Goal: Register for event/course

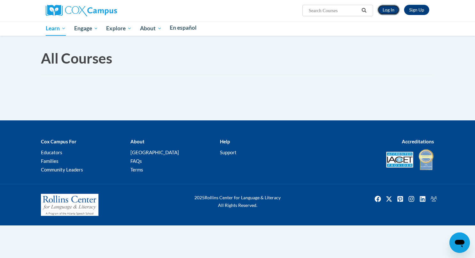
click at [393, 8] on link "Log In" at bounding box center [388, 10] width 22 height 10
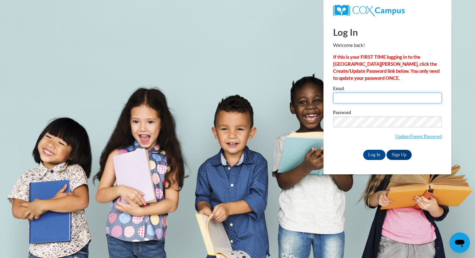
click at [355, 95] on input "Email" at bounding box center [387, 98] width 109 height 11
type input "[EMAIL_ADDRESS][DOMAIN_NAME]"
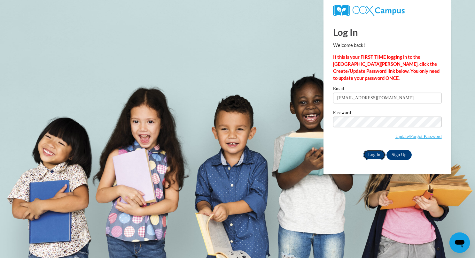
click at [378, 154] on input "Log In" at bounding box center [374, 155] width 22 height 10
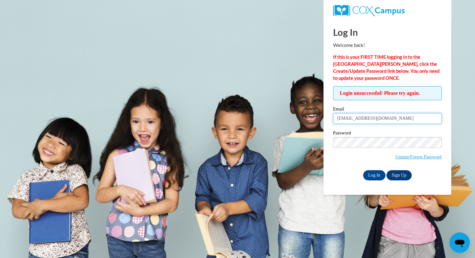
click at [391, 117] on input "[EMAIL_ADDRESS][DOMAIN_NAME]" at bounding box center [387, 118] width 109 height 11
type input "h"
type input "[EMAIL_ADDRESS][DOMAIN_NAME]"
click at [374, 176] on input "Log In" at bounding box center [374, 175] width 22 height 10
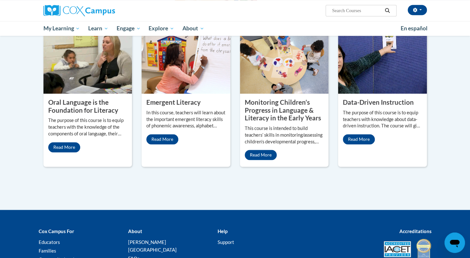
scroll to position [577, 0]
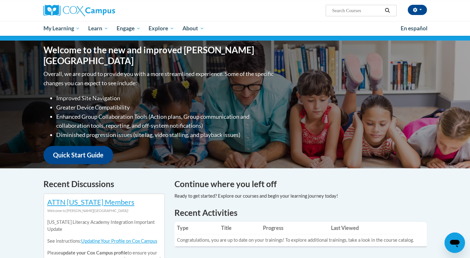
click at [353, 11] on input "Search..." at bounding box center [356, 11] width 51 height 8
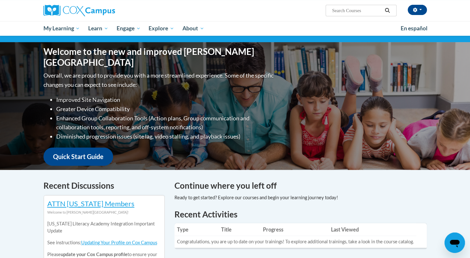
scroll to position [54, 0]
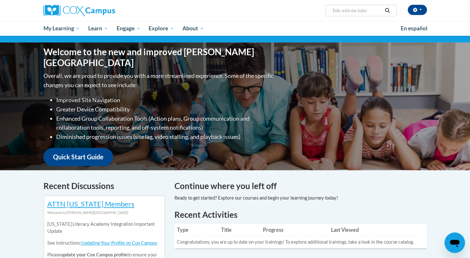
type input "Talk with me baby"
click at [388, 10] on icon "Search" at bounding box center [387, 10] width 6 height 5
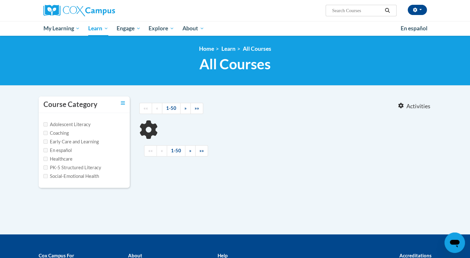
type input "Talk with me baby"
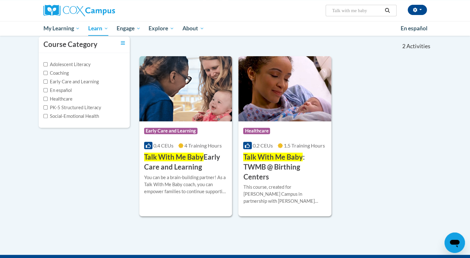
scroll to position [63, 0]
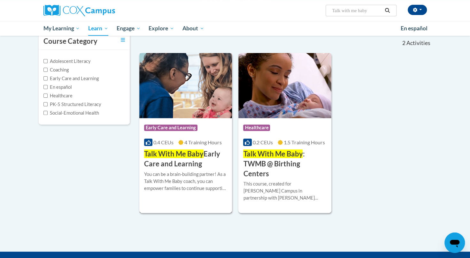
click at [190, 153] on span "Talk With Me Baby" at bounding box center [173, 153] width 59 height 9
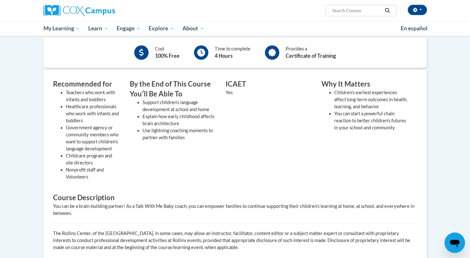
scroll to position [161, 0]
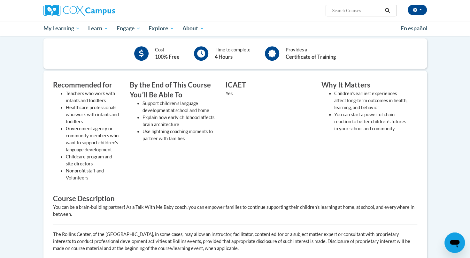
click at [187, 111] on li "Support children's language development at school and home" at bounding box center [178, 107] width 73 height 14
click at [319, 78] on div "Recommended for Teachers who work with infants and toddlers Healthcare professi…" at bounding box center [234, 169] width 383 height 196
click at [204, 49] on icon at bounding box center [201, 53] width 8 height 8
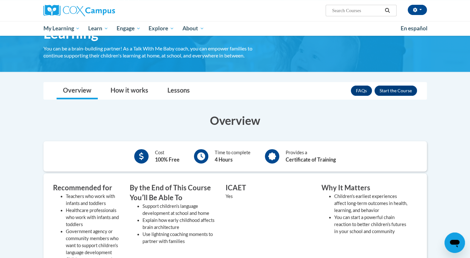
scroll to position [57, 0]
click at [388, 88] on button "Enroll" at bounding box center [395, 91] width 42 height 10
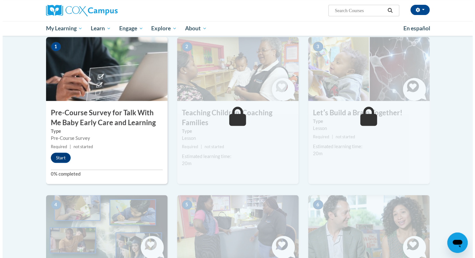
scroll to position [129, 0]
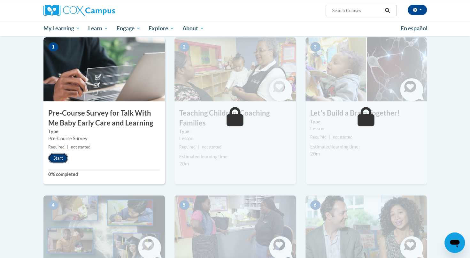
click at [61, 158] on button "Start" at bounding box center [58, 158] width 20 height 10
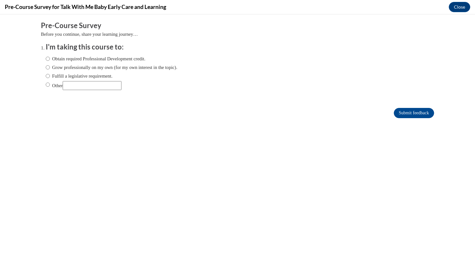
scroll to position [0, 0]
click at [46, 59] on input "Obtain required Professional Development credit." at bounding box center [48, 58] width 4 height 7
radio input "true"
click at [397, 117] on input "Submit feedback" at bounding box center [413, 113] width 40 height 10
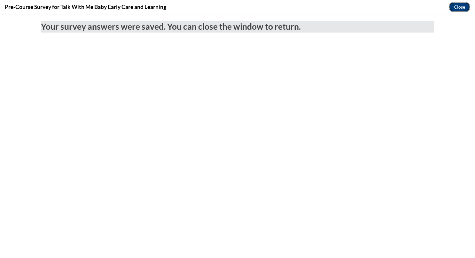
click at [453, 8] on button "Close" at bounding box center [458, 7] width 21 height 10
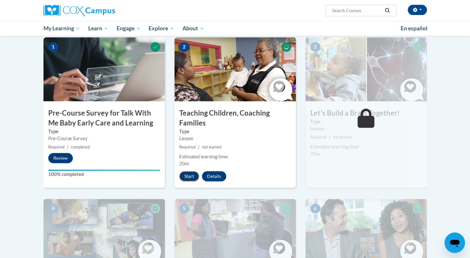
click at [191, 174] on button "Start" at bounding box center [189, 176] width 20 height 10
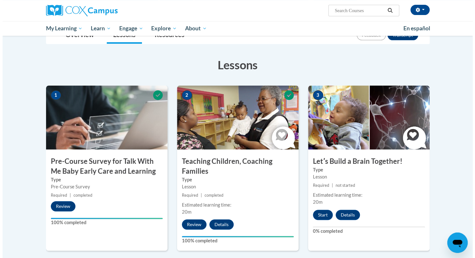
scroll to position [82, 0]
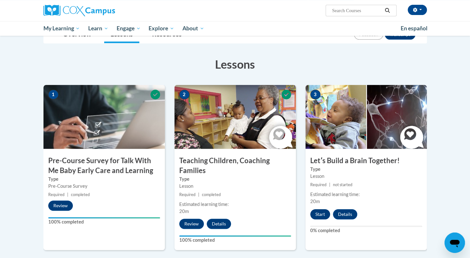
click at [320, 214] on button "Start" at bounding box center [320, 214] width 20 height 10
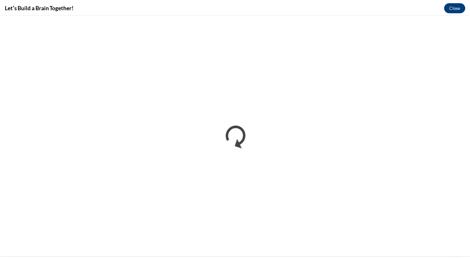
scroll to position [0, 0]
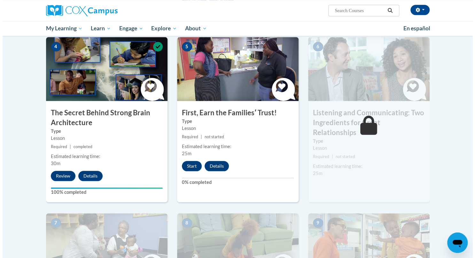
scroll to position [305, 0]
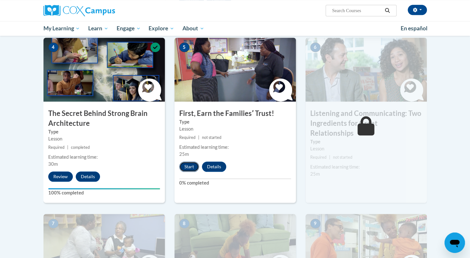
click at [186, 166] on button "Start" at bounding box center [189, 167] width 20 height 10
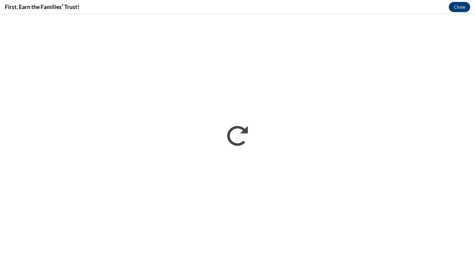
scroll to position [0, 0]
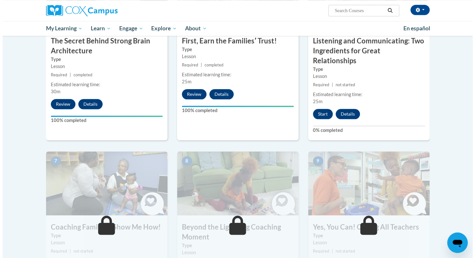
scroll to position [367, 0]
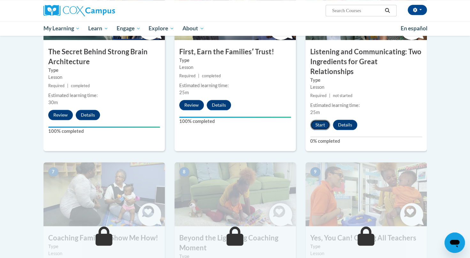
click at [323, 120] on button "Start" at bounding box center [320, 125] width 20 height 10
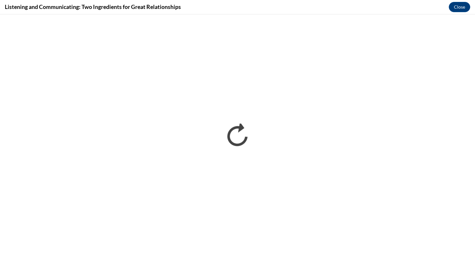
scroll to position [0, 0]
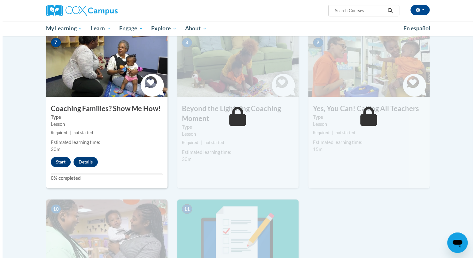
scroll to position [496, 0]
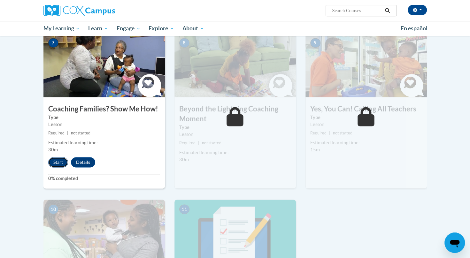
click at [56, 157] on button "Start" at bounding box center [58, 162] width 20 height 10
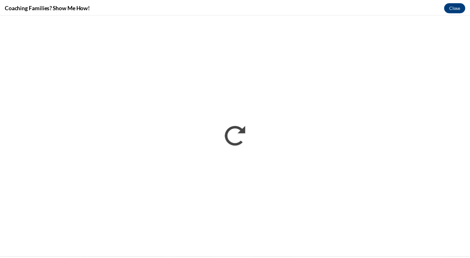
scroll to position [0, 0]
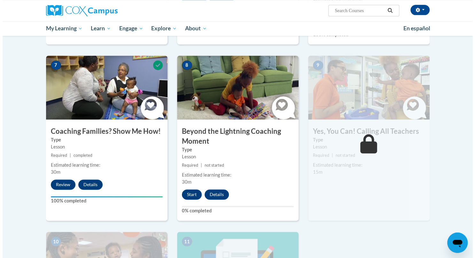
scroll to position [468, 0]
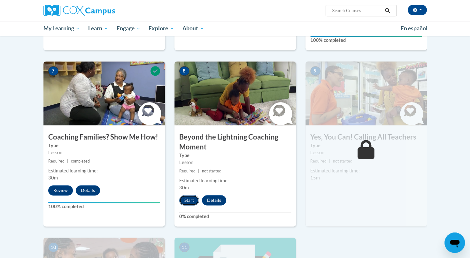
click at [187, 195] on button "Start" at bounding box center [189, 200] width 20 height 10
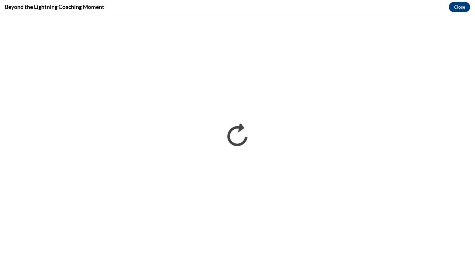
scroll to position [0, 0]
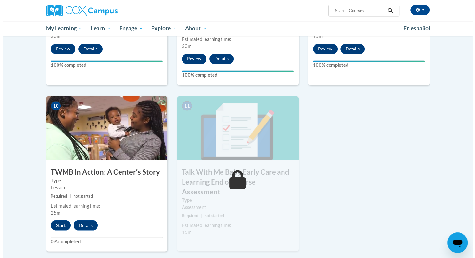
scroll to position [610, 0]
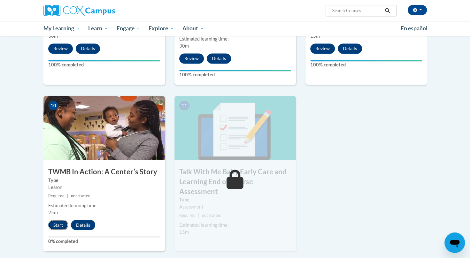
click at [57, 220] on button "Start" at bounding box center [58, 225] width 20 height 10
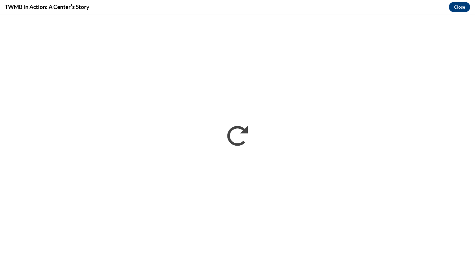
scroll to position [0, 0]
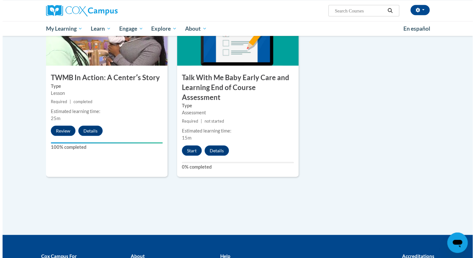
scroll to position [706, 0]
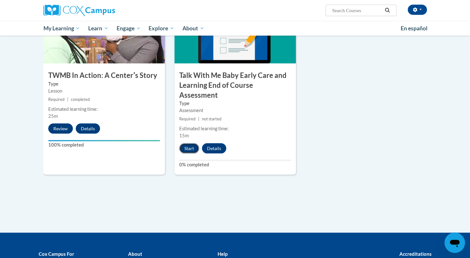
click at [192, 143] on button "Start" at bounding box center [189, 148] width 20 height 10
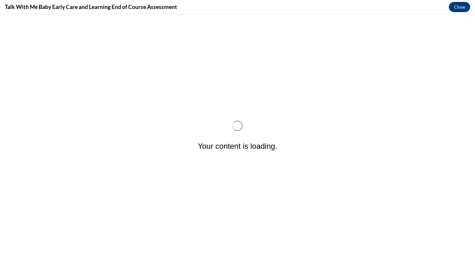
scroll to position [0, 0]
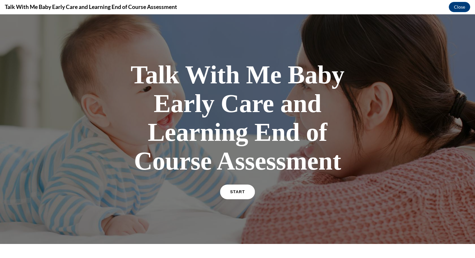
click at [244, 192] on link "START" at bounding box center [237, 192] width 35 height 15
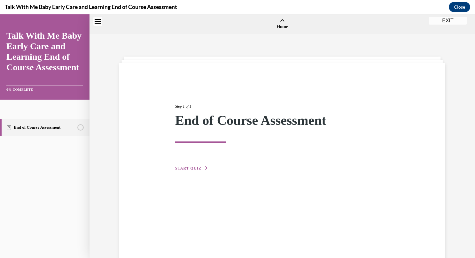
scroll to position [20, 0]
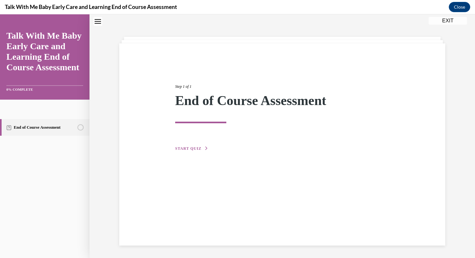
click at [192, 148] on span "START QUIZ" at bounding box center [188, 148] width 26 height 4
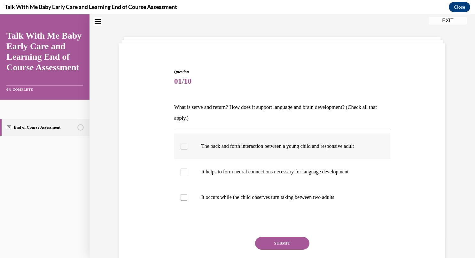
click at [213, 141] on label "The back and forth interaction between a young child and responsive adult" at bounding box center [282, 146] width 216 height 26
click at [187, 143] on input "The back and forth interaction between a young child and responsive adult" at bounding box center [183, 146] width 6 height 6
checkbox input "true"
click at [204, 167] on label "It helps to form neural connections necessary for language development" at bounding box center [282, 172] width 216 height 26
click at [187, 169] on input "It helps to form neural connections necessary for language development" at bounding box center [183, 172] width 6 height 6
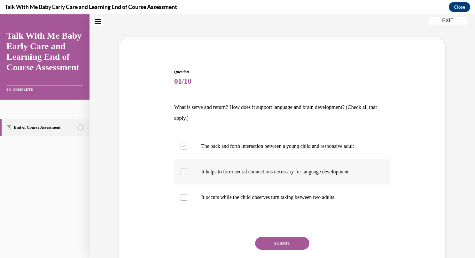
checkbox input "true"
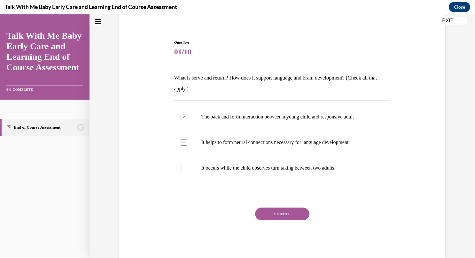
click at [265, 214] on button "SUBMIT" at bounding box center [282, 214] width 54 height 13
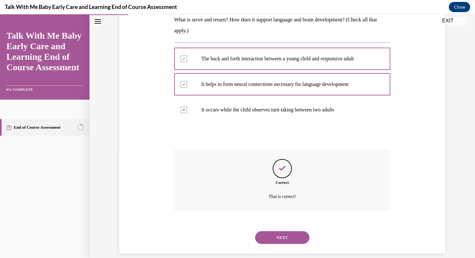
scroll to position [115, 0]
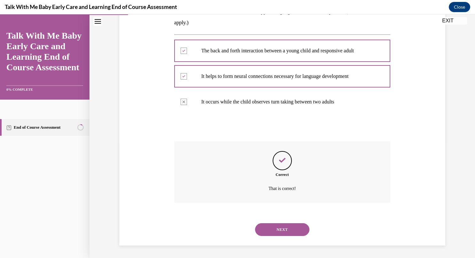
click at [265, 228] on button "NEXT" at bounding box center [282, 229] width 54 height 13
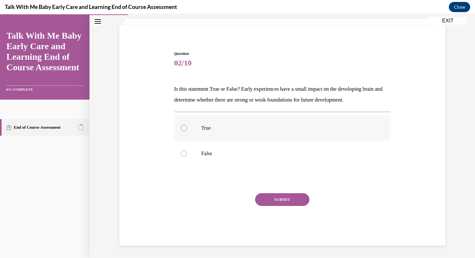
click at [242, 122] on label "True" at bounding box center [282, 128] width 216 height 26
click at [187, 125] on input "True" at bounding box center [183, 128] width 6 height 6
radio input "true"
click at [278, 198] on button "SUBMIT" at bounding box center [282, 199] width 54 height 13
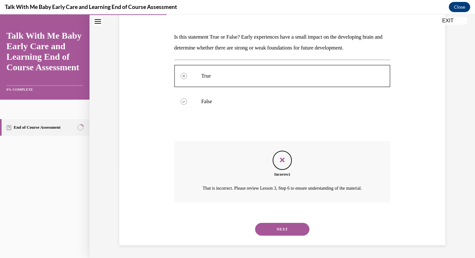
scroll to position [97, 0]
click at [272, 226] on button "NEXT" at bounding box center [282, 229] width 54 height 13
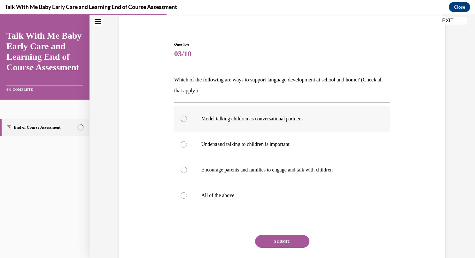
scroll to position [51, 0]
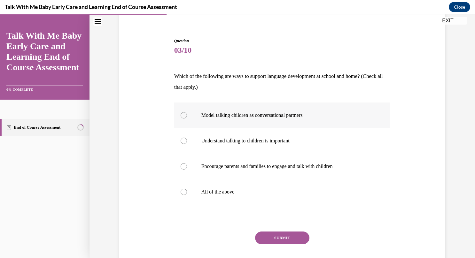
click at [231, 105] on label "Model talking children as conversational partners" at bounding box center [282, 116] width 216 height 26
click at [187, 112] on input "Model talking children as conversational partners" at bounding box center [183, 115] width 6 height 6
radio input "true"
click at [226, 139] on p "Understand talking to children is important" at bounding box center [287, 141] width 173 height 6
click at [187, 139] on input "Understand talking to children is important" at bounding box center [183, 141] width 6 height 6
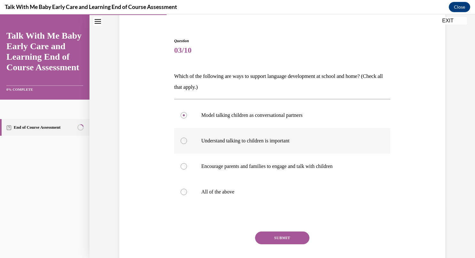
radio input "true"
click at [210, 182] on label "All of the above" at bounding box center [282, 192] width 216 height 26
click at [187, 189] on input "All of the above" at bounding box center [183, 192] width 6 height 6
radio input "true"
click at [270, 235] on button "SUBMIT" at bounding box center [282, 238] width 54 height 13
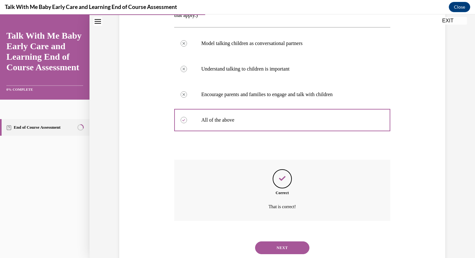
scroll to position [141, 0]
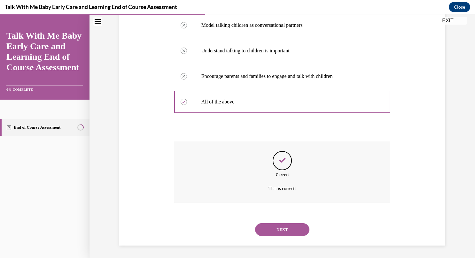
click at [271, 229] on button "NEXT" at bounding box center [282, 229] width 54 height 13
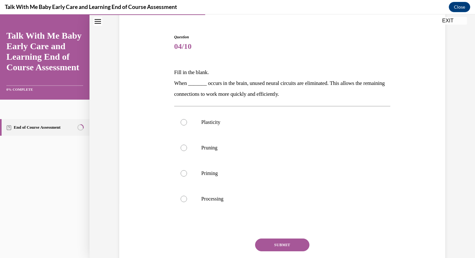
scroll to position [55, 0]
click at [233, 149] on p "Pruning" at bounding box center [287, 147] width 173 height 6
click at [187, 149] on input "Pruning" at bounding box center [183, 147] width 6 height 6
radio input "true"
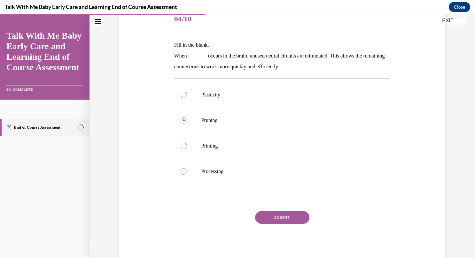
click at [297, 218] on button "SUBMIT" at bounding box center [282, 217] width 54 height 13
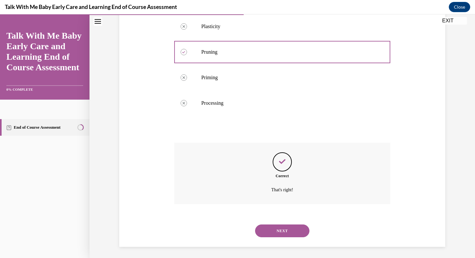
scroll to position [152, 0]
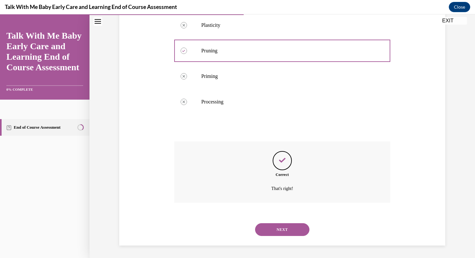
click at [290, 228] on button "NEXT" at bounding box center [282, 229] width 54 height 13
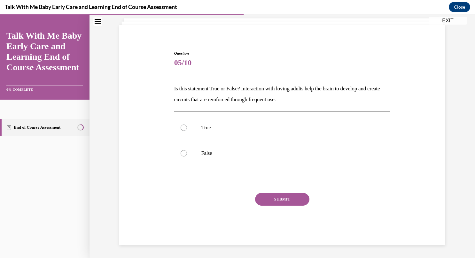
scroll to position [38, 0]
click at [229, 135] on label "True" at bounding box center [282, 128] width 216 height 26
click at [187, 131] on input "True" at bounding box center [183, 128] width 6 height 6
radio input "true"
click at [276, 206] on div "SUBMIT" at bounding box center [282, 209] width 216 height 32
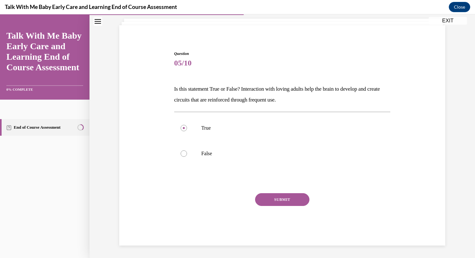
click at [276, 196] on button "SUBMIT" at bounding box center [282, 199] width 54 height 13
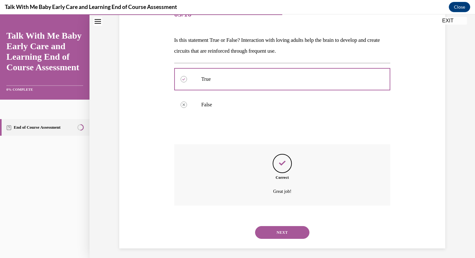
scroll to position [90, 0]
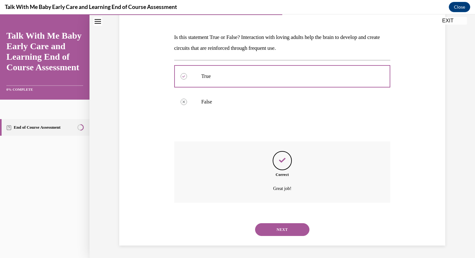
click at [275, 229] on button "NEXT" at bounding box center [282, 229] width 54 height 13
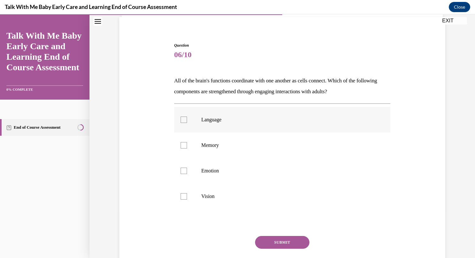
scroll to position [50, 0]
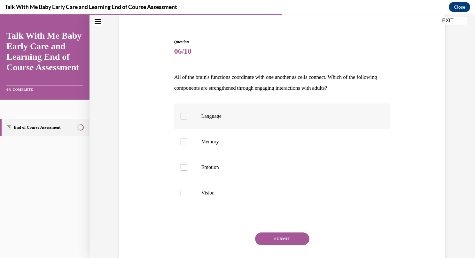
click at [261, 128] on label "Language" at bounding box center [282, 116] width 216 height 26
click at [187, 119] on input "Language" at bounding box center [183, 116] width 6 height 6
checkbox input "true"
click at [243, 139] on p "Memory" at bounding box center [287, 142] width 173 height 6
click at [187, 139] on input "Memory" at bounding box center [183, 142] width 6 height 6
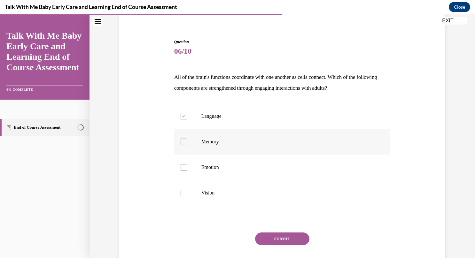
checkbox input "true"
click at [225, 158] on label "Emotion" at bounding box center [282, 168] width 216 height 26
click at [187, 164] on input "Emotion" at bounding box center [183, 167] width 6 height 6
checkbox input "true"
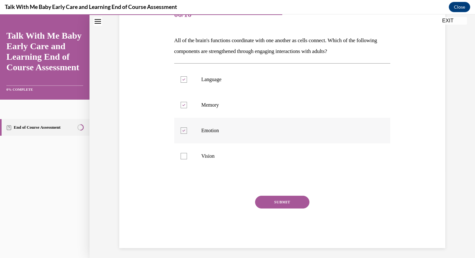
scroll to position [89, 0]
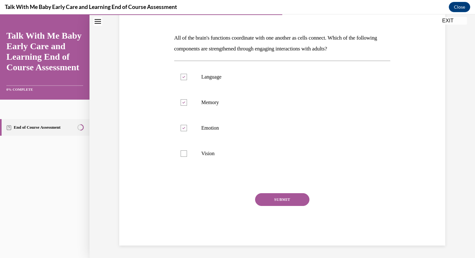
click at [267, 200] on button "SUBMIT" at bounding box center [282, 199] width 54 height 13
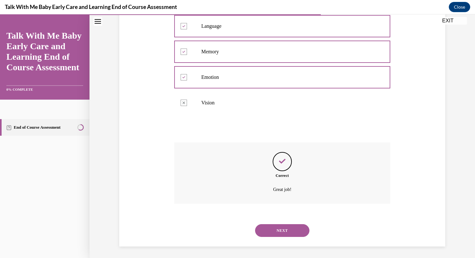
scroll to position [141, 0]
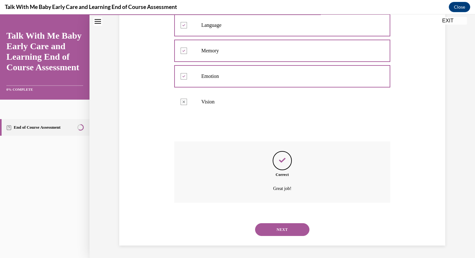
click at [272, 227] on button "NEXT" at bounding box center [282, 229] width 54 height 13
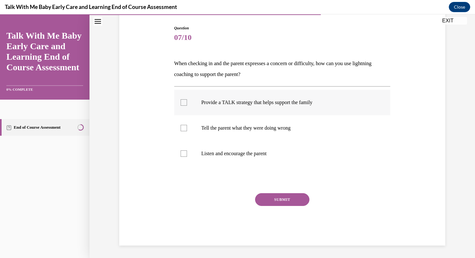
click at [265, 109] on label "Provide a TALK strategy that helps support the family" at bounding box center [282, 103] width 216 height 26
click at [187, 106] on input "Provide a TALK strategy that helps support the family" at bounding box center [183, 102] width 6 height 6
checkbox input "true"
click at [251, 145] on label "Listen and encourage the parent" at bounding box center [282, 154] width 216 height 26
click at [187, 150] on input "Listen and encourage the parent" at bounding box center [183, 153] width 6 height 6
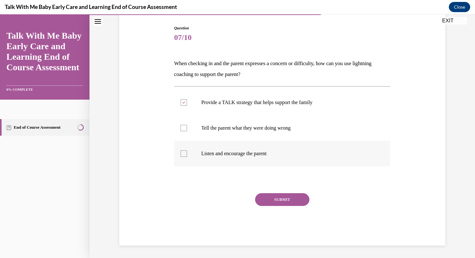
checkbox input "true"
click at [264, 198] on button "SUBMIT" at bounding box center [282, 199] width 54 height 13
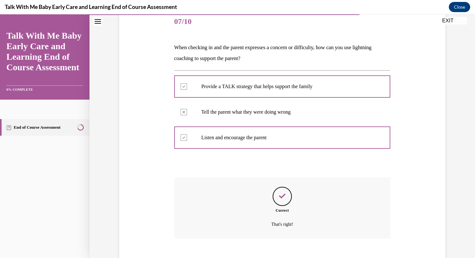
scroll to position [115, 0]
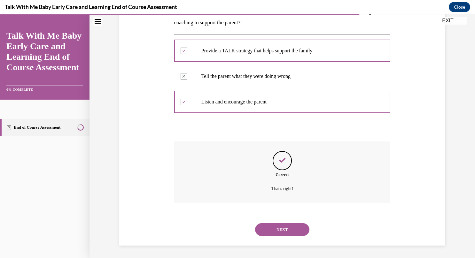
click at [277, 230] on button "NEXT" at bounding box center [282, 229] width 54 height 13
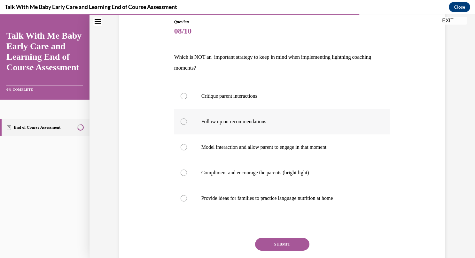
scroll to position [73, 0]
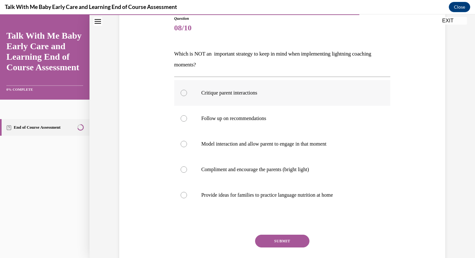
click at [235, 95] on p "Critique parent interactions" at bounding box center [287, 93] width 173 height 6
click at [187, 95] on input "Critique parent interactions" at bounding box center [183, 93] width 6 height 6
radio input "true"
click at [229, 193] on p "Provide ideas for families to practice language nutrition at home" at bounding box center [287, 195] width 173 height 6
click at [187, 193] on input "Provide ideas for families to practice language nutrition at home" at bounding box center [183, 195] width 6 height 6
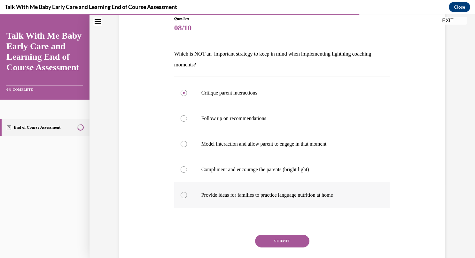
radio input "true"
click at [251, 98] on label "Critique parent interactions" at bounding box center [282, 93] width 216 height 26
click at [187, 96] on input "Critique parent interactions" at bounding box center [183, 93] width 6 height 6
radio input "true"
click at [272, 236] on button "SUBMIT" at bounding box center [282, 241] width 54 height 13
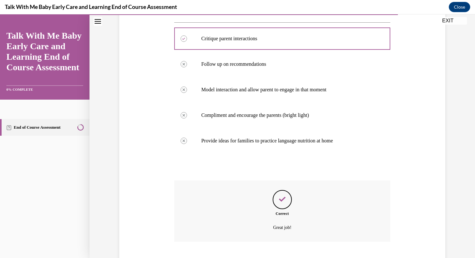
scroll to position [166, 0]
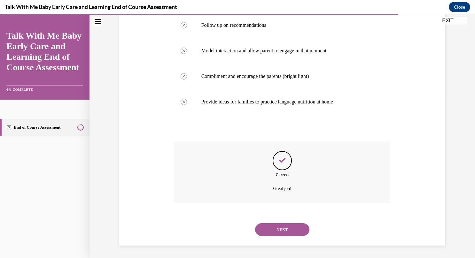
click at [269, 229] on button "NEXT" at bounding box center [282, 229] width 54 height 13
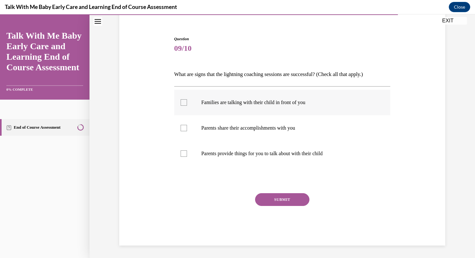
click at [206, 101] on p "Families are talking with their child in front of you" at bounding box center [287, 102] width 173 height 6
click at [187, 101] on input "Families are talking with their child in front of you" at bounding box center [183, 102] width 6 height 6
checkbox input "true"
click at [207, 125] on p "Parents share their accomplishments with you" at bounding box center [287, 128] width 173 height 6
click at [187, 125] on input "Parents share their accomplishments with you" at bounding box center [183, 128] width 6 height 6
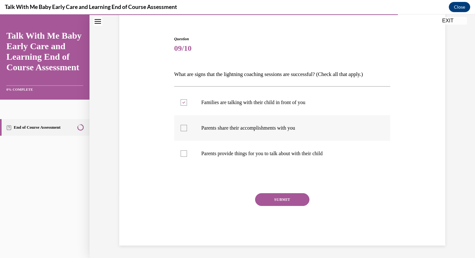
checkbox input "true"
click at [201, 144] on label "Parents provide things for you to talk about with their child" at bounding box center [282, 154] width 216 height 26
click at [187, 150] on input "Parents provide things for you to talk about with their child" at bounding box center [183, 153] width 6 height 6
checkbox input "true"
click at [268, 196] on button "SUBMIT" at bounding box center [282, 199] width 54 height 13
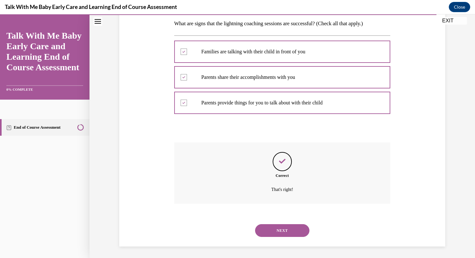
scroll to position [104, 0]
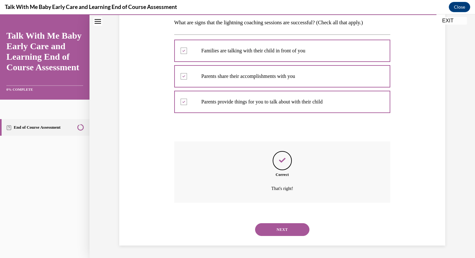
click at [276, 229] on button "NEXT" at bounding box center [282, 229] width 54 height 13
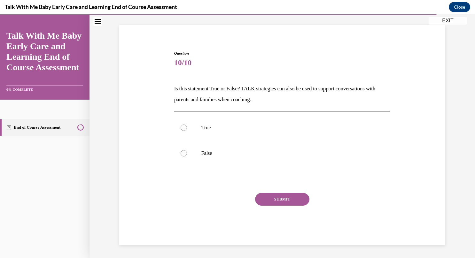
scroll to position [38, 0]
click at [240, 119] on label "True" at bounding box center [282, 128] width 216 height 26
click at [187, 125] on input "True" at bounding box center [183, 128] width 6 height 6
radio input "true"
click at [293, 201] on button "SUBMIT" at bounding box center [282, 199] width 54 height 13
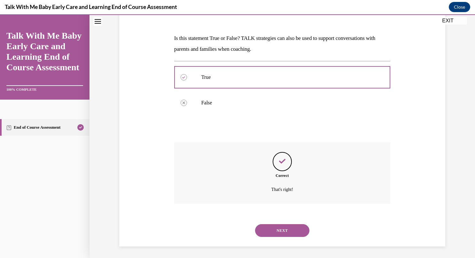
scroll to position [90, 0]
click at [282, 228] on button "NEXT" at bounding box center [282, 229] width 54 height 13
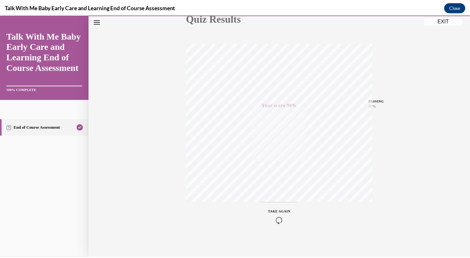
scroll to position [83, 0]
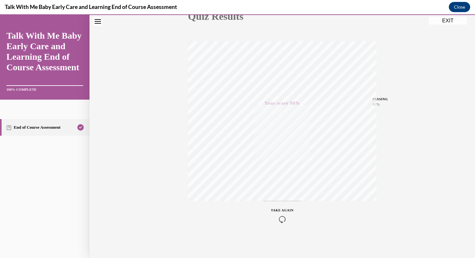
click at [447, 19] on button "EXIT" at bounding box center [447, 21] width 38 height 8
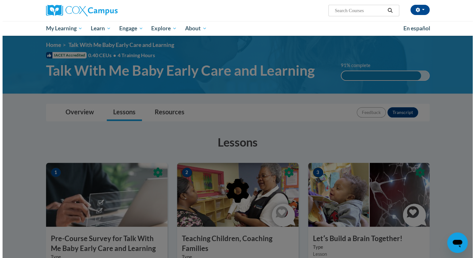
scroll to position [0, 0]
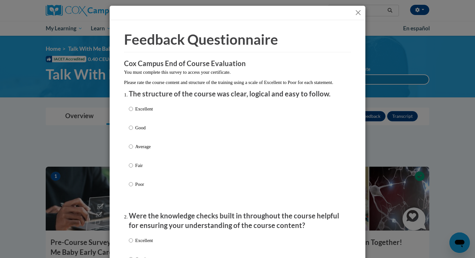
click at [141, 112] on p "Excellent" at bounding box center [144, 108] width 18 height 7
click at [133, 112] on input "Excellent" at bounding box center [131, 108] width 4 height 7
radio input "true"
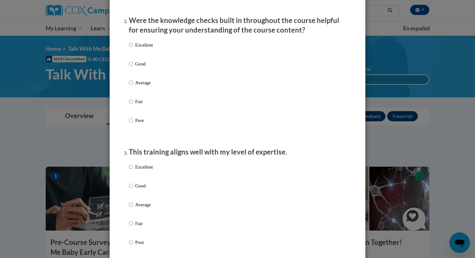
scroll to position [199, 0]
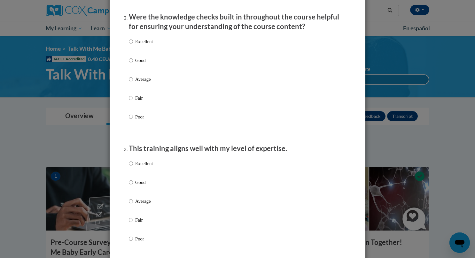
click at [135, 45] on p "Excellent" at bounding box center [144, 41] width 18 height 7
click at [133, 45] on input "Excellent" at bounding box center [131, 41] width 4 height 7
radio input "true"
click at [138, 167] on p "Excellent" at bounding box center [144, 163] width 18 height 7
click at [133, 167] on input "Excellent" at bounding box center [131, 163] width 4 height 7
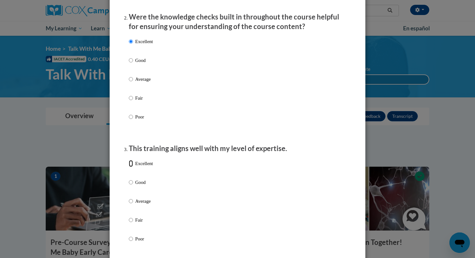
radio input "true"
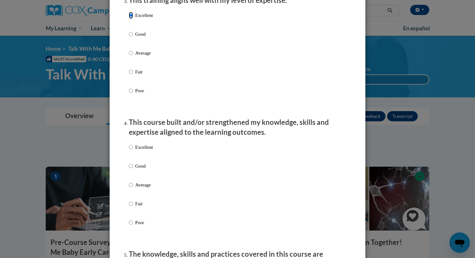
scroll to position [349, 0]
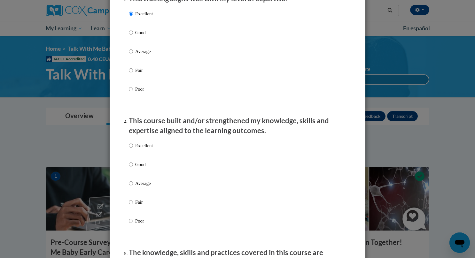
click at [138, 149] on p "Excellent" at bounding box center [144, 145] width 18 height 7
click at [133, 149] on input "Excellent" at bounding box center [131, 145] width 4 height 7
radio input "true"
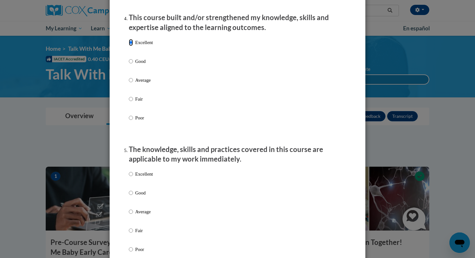
scroll to position [452, 0]
click at [140, 177] on p "Excellent" at bounding box center [144, 173] width 18 height 7
click at [133, 177] on input "Excellent" at bounding box center [131, 173] width 4 height 7
radio input "true"
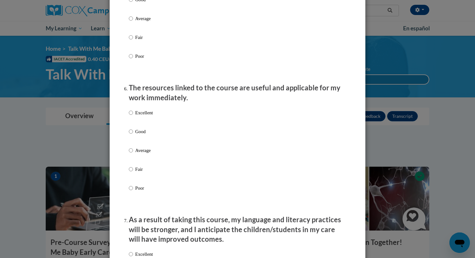
scroll to position [647, 0]
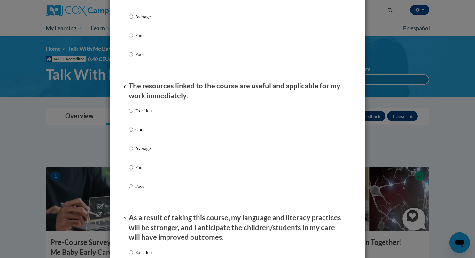
click at [142, 114] on p "Excellent" at bounding box center [144, 110] width 18 height 7
click at [133, 114] on input "Excellent" at bounding box center [131, 110] width 4 height 7
radio input "true"
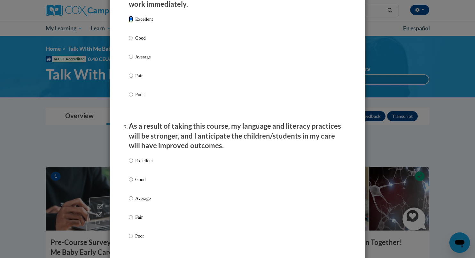
scroll to position [739, 0]
click at [139, 163] on p "Excellent" at bounding box center [144, 160] width 18 height 7
click at [133, 163] on input "Excellent" at bounding box center [131, 160] width 4 height 7
radio input "true"
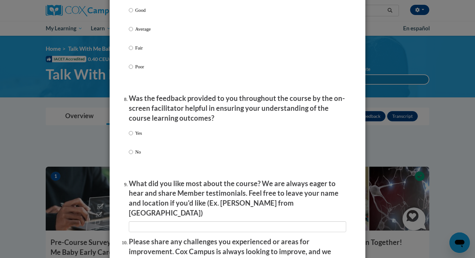
scroll to position [908, 0]
click at [138, 134] on p "Yes" at bounding box center [138, 132] width 7 height 7
click at [133, 134] on input "Yes" at bounding box center [131, 132] width 4 height 7
radio input "true"
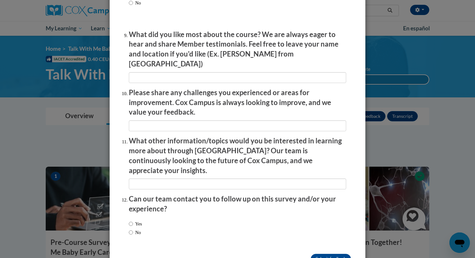
scroll to position [1070, 0]
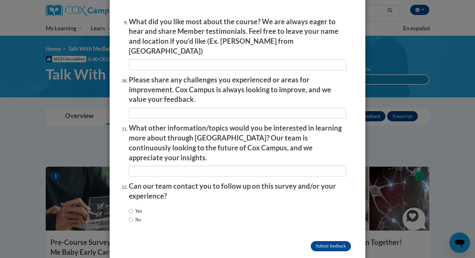
click at [131, 208] on label "Yes" at bounding box center [135, 211] width 13 height 7
click at [131, 208] on input "Yes" at bounding box center [131, 211] width 4 height 7
radio input "true"
click at [317, 241] on input "Submit feedback" at bounding box center [330, 246] width 40 height 10
